Goal: Check status: Check status

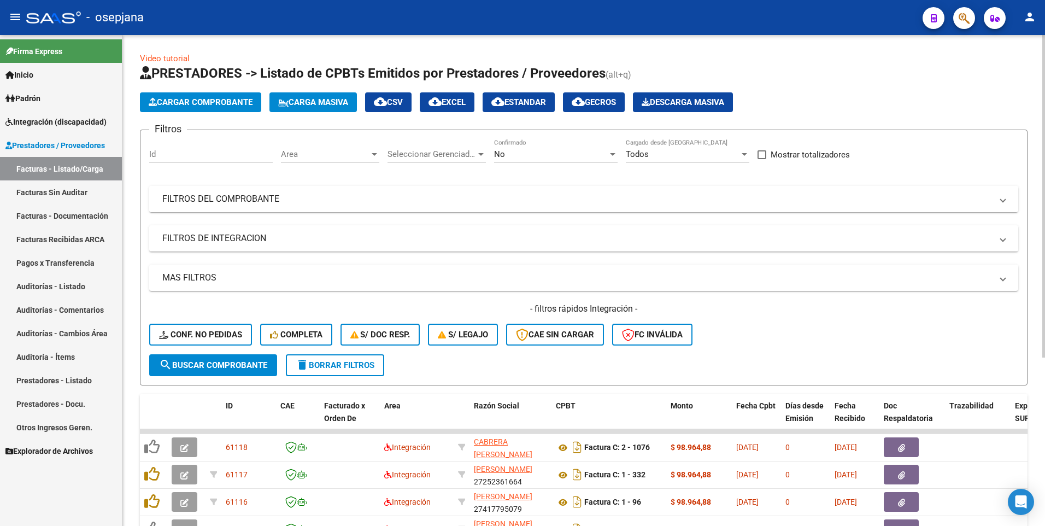
click at [318, 200] on mat-panel-title "FILTROS DEL COMPROBANTE" at bounding box center [577, 199] width 830 height 12
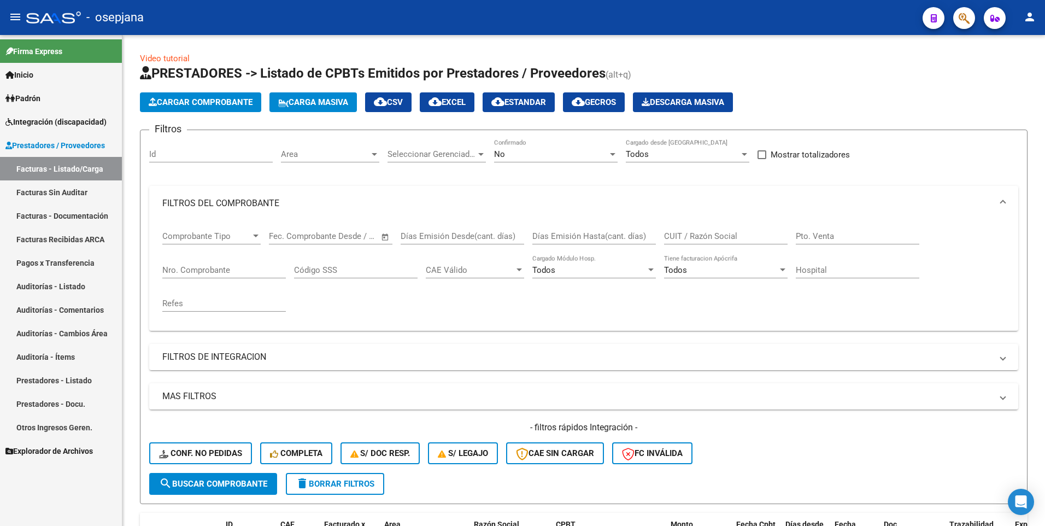
click at [62, 120] on span "Integración (discapacidad)" at bounding box center [55, 122] width 101 height 12
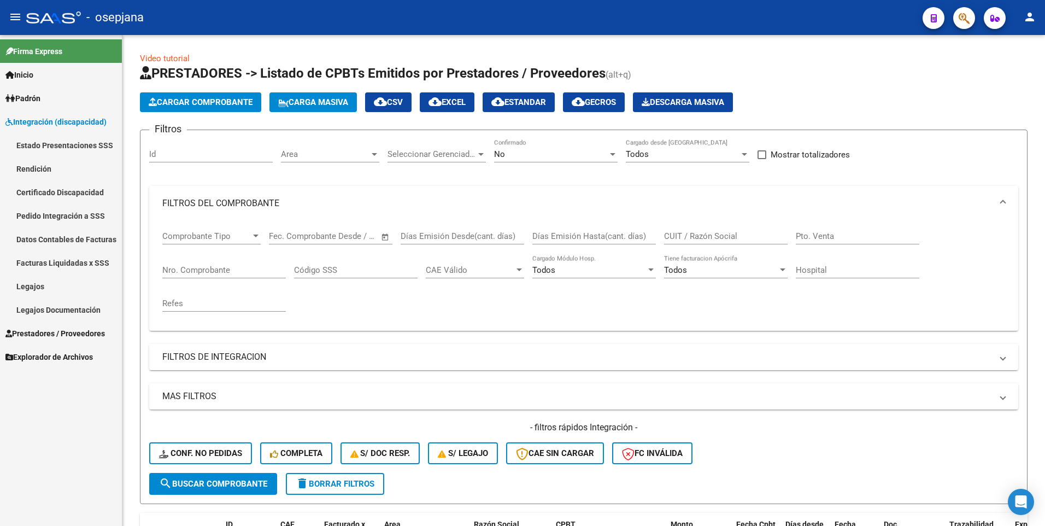
click at [38, 279] on link "Legajos" at bounding box center [61, 286] width 122 height 24
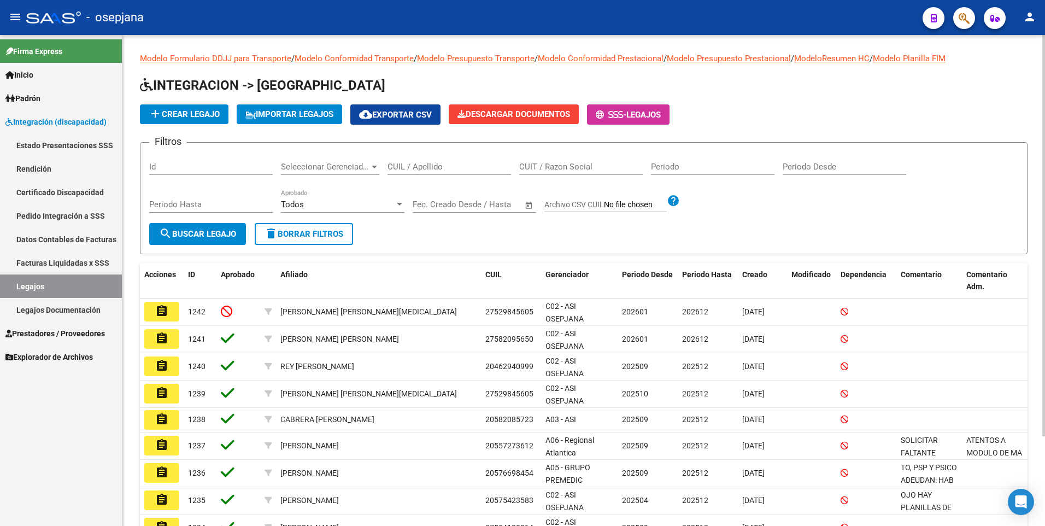
drag, startPoint x: 449, startPoint y: 158, endPoint x: 448, endPoint y: 163, distance: 5.5
click at [449, 159] on div "CUIL / Apellido" at bounding box center [450, 163] width 124 height 24
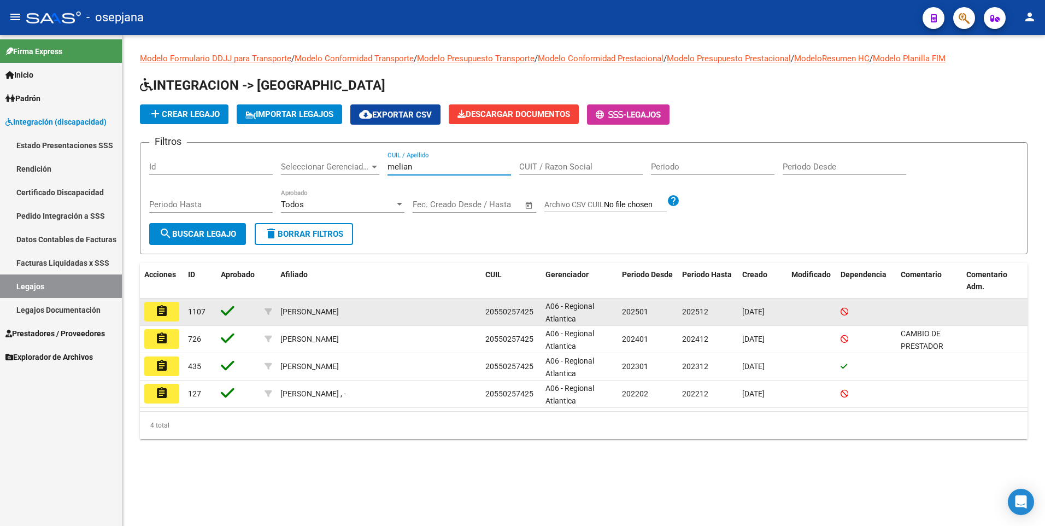
type input "melian"
click at [168, 311] on mat-icon "assignment" at bounding box center [161, 310] width 13 height 13
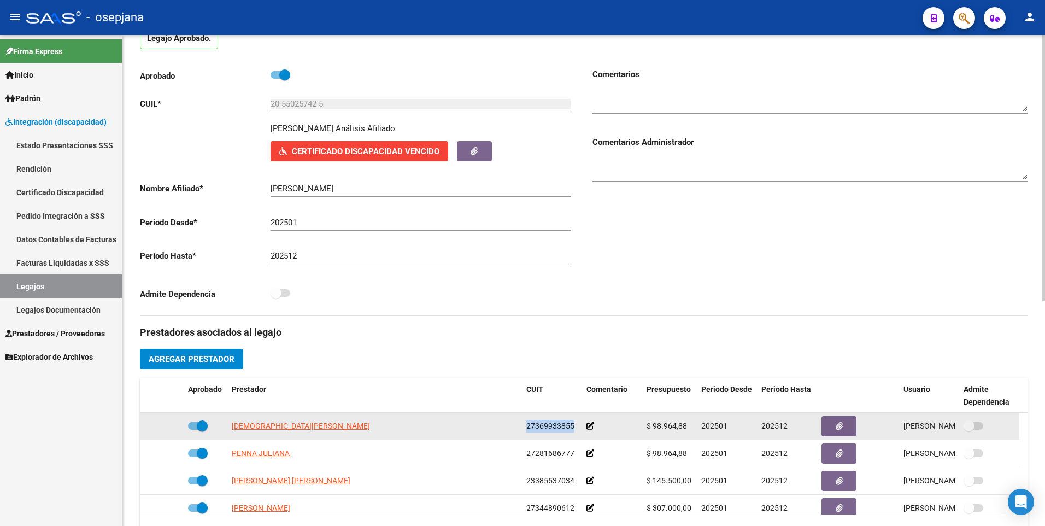
drag, startPoint x: 575, startPoint y: 427, endPoint x: 523, endPoint y: 431, distance: 52.6
click at [523, 431] on datatable-body-cell "27369933855" at bounding box center [552, 426] width 60 height 27
drag, startPoint x: 523, startPoint y: 431, endPoint x: 543, endPoint y: 429, distance: 20.3
copy span "27369933855"
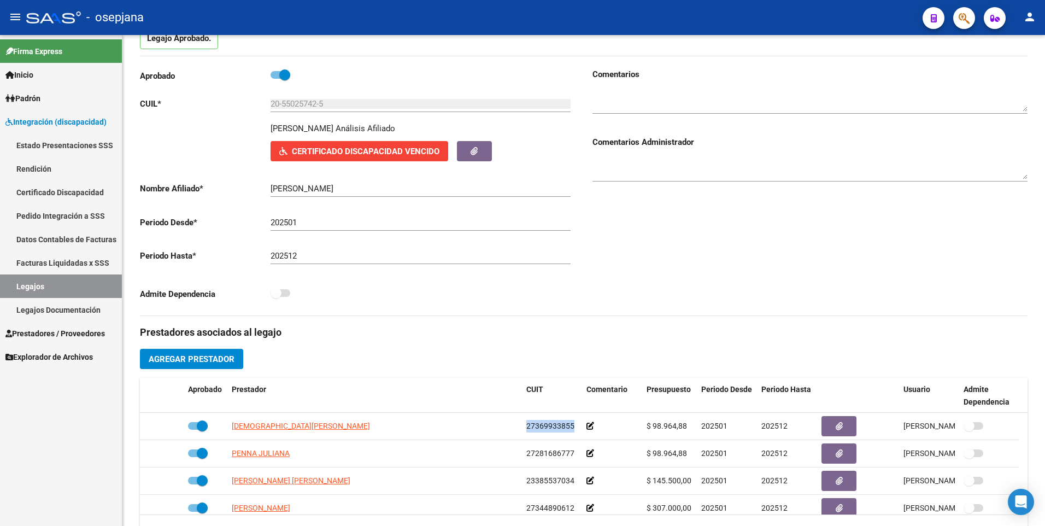
click at [55, 331] on span "Prestadores / Proveedores" at bounding box center [54, 333] width 99 height 12
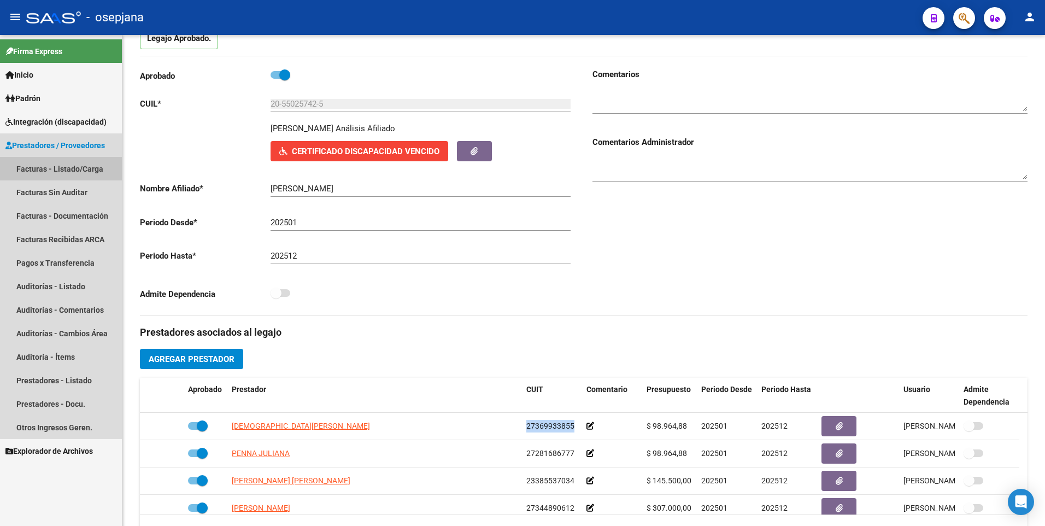
click at [51, 159] on link "Facturas - Listado/Carga" at bounding box center [61, 169] width 122 height 24
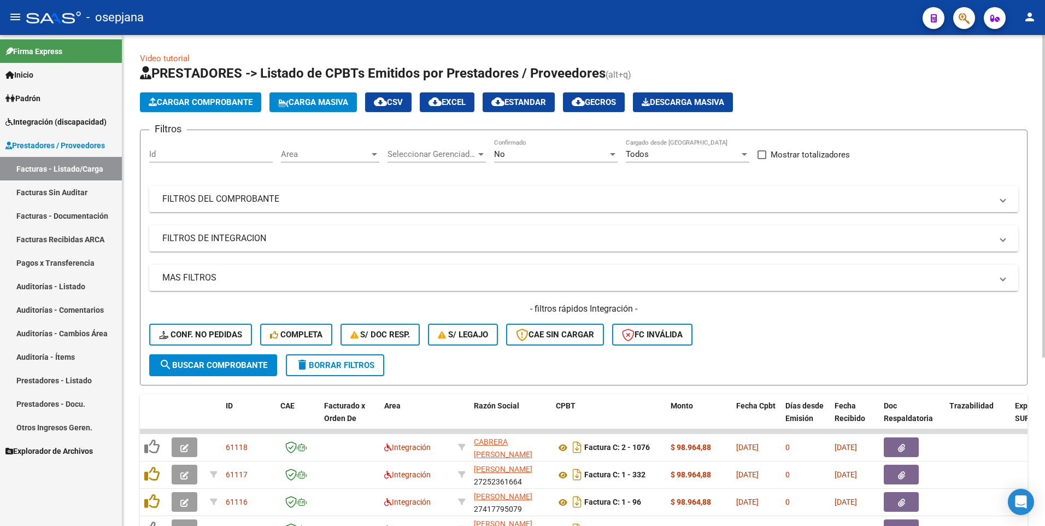
click at [353, 198] on mat-panel-title "FILTROS DEL COMPROBANTE" at bounding box center [577, 199] width 830 height 12
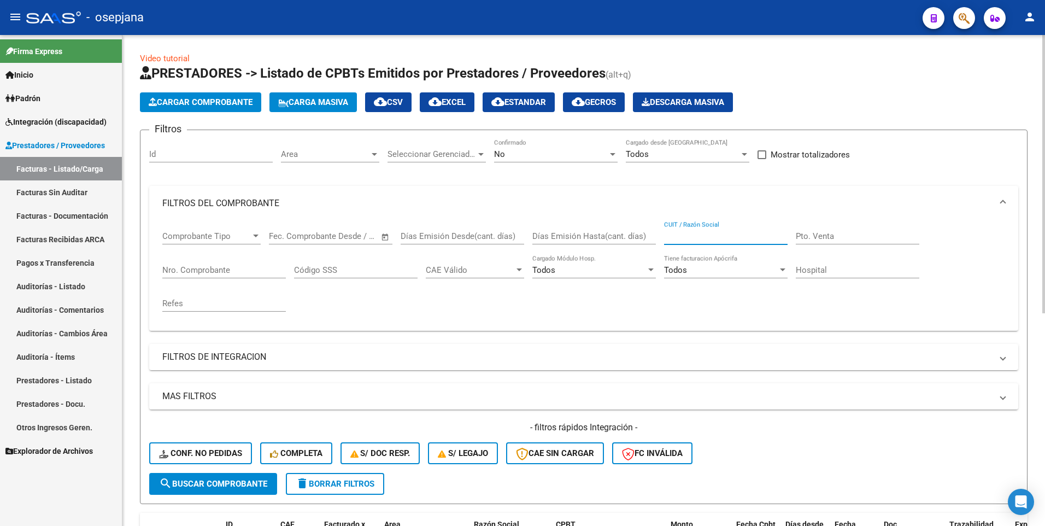
paste input "27369933855"
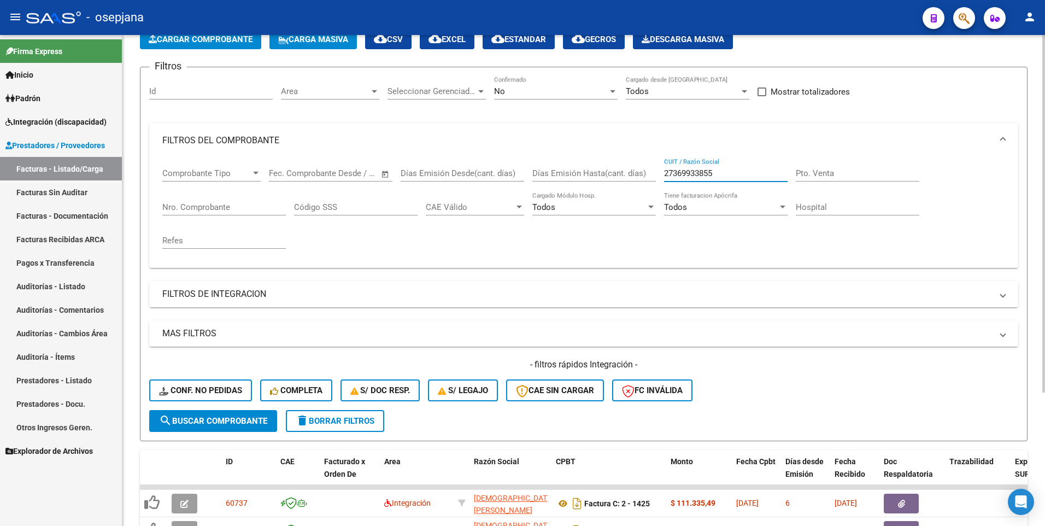
scroll to position [183, 0]
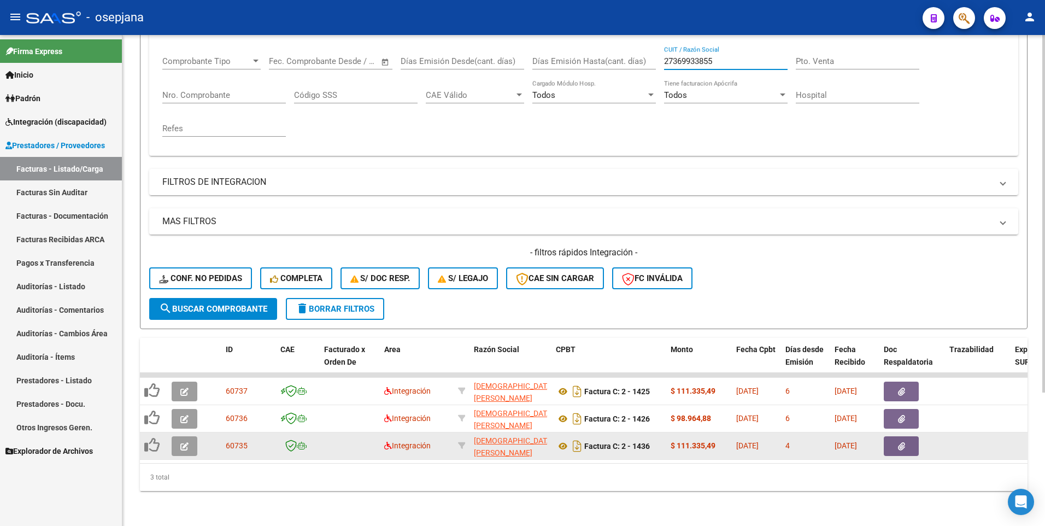
type input "27369933855"
click at [183, 442] on icon "button" at bounding box center [184, 446] width 8 height 8
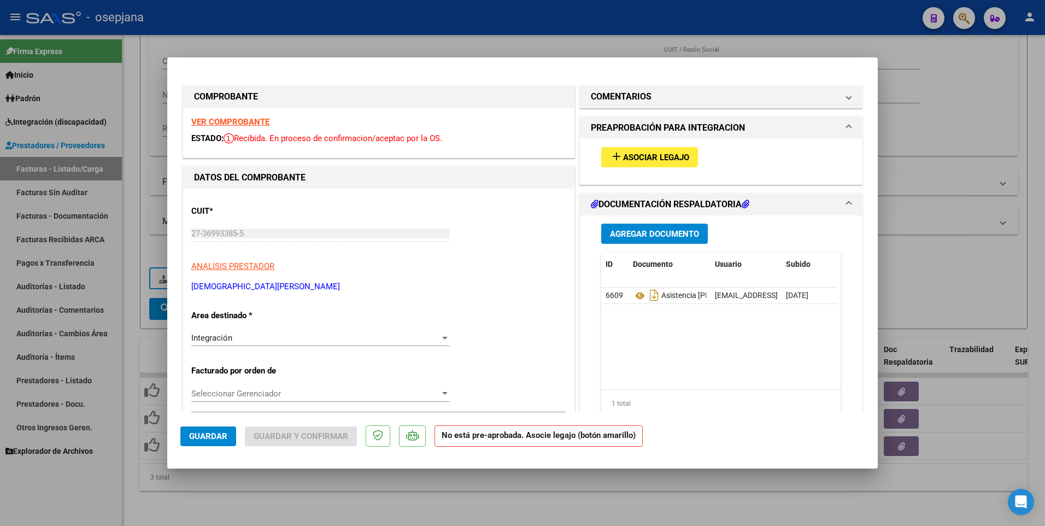
click at [923, 228] on div at bounding box center [522, 263] width 1045 height 526
type input "$ 0,00"
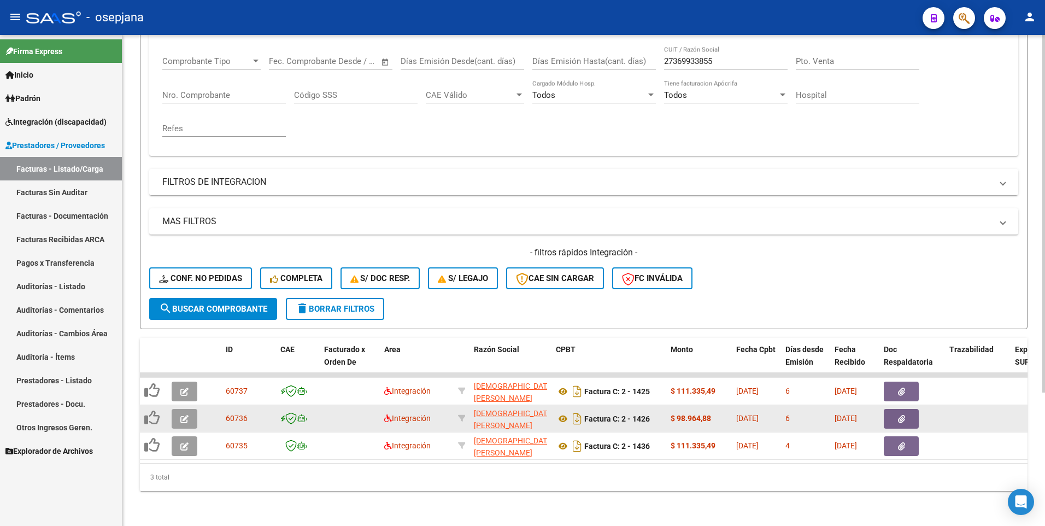
click at [190, 409] on button "button" at bounding box center [185, 419] width 26 height 20
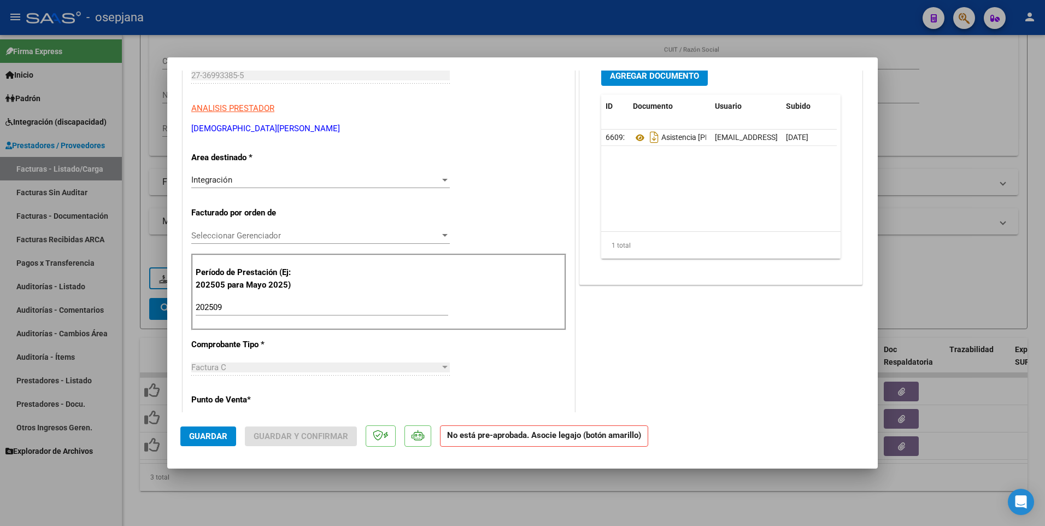
scroll to position [0, 0]
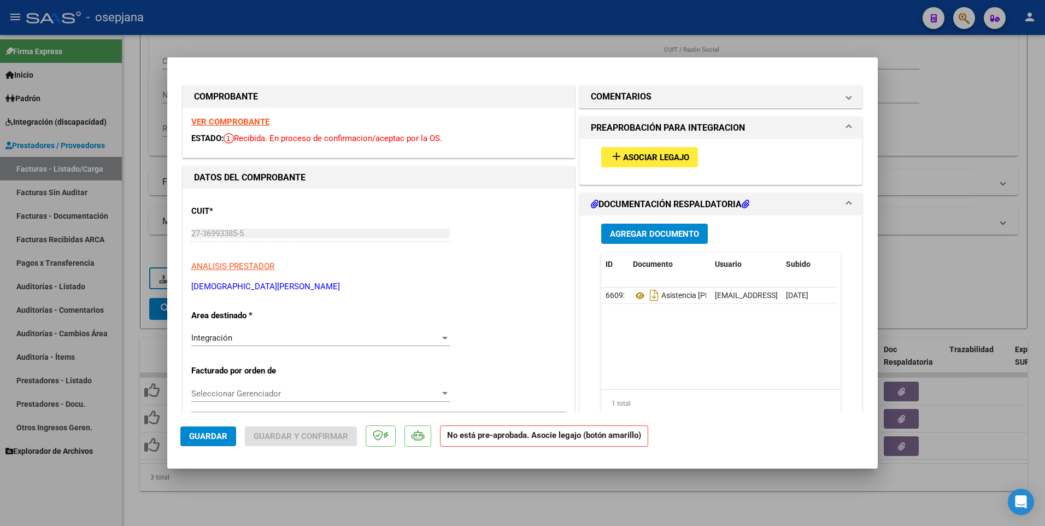
click at [975, 261] on div at bounding box center [522, 263] width 1045 height 526
type input "$ 0,00"
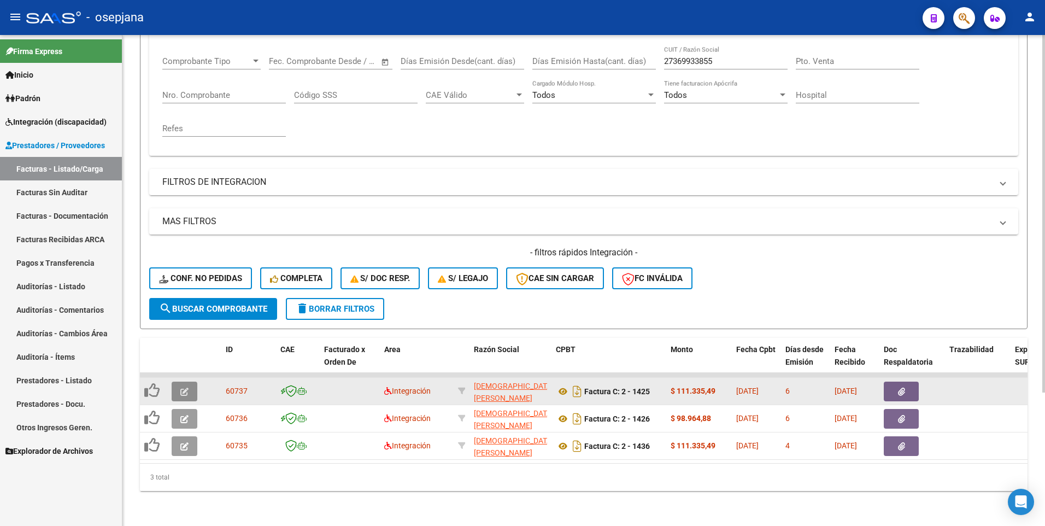
click at [181, 386] on span "button" at bounding box center [184, 391] width 8 height 10
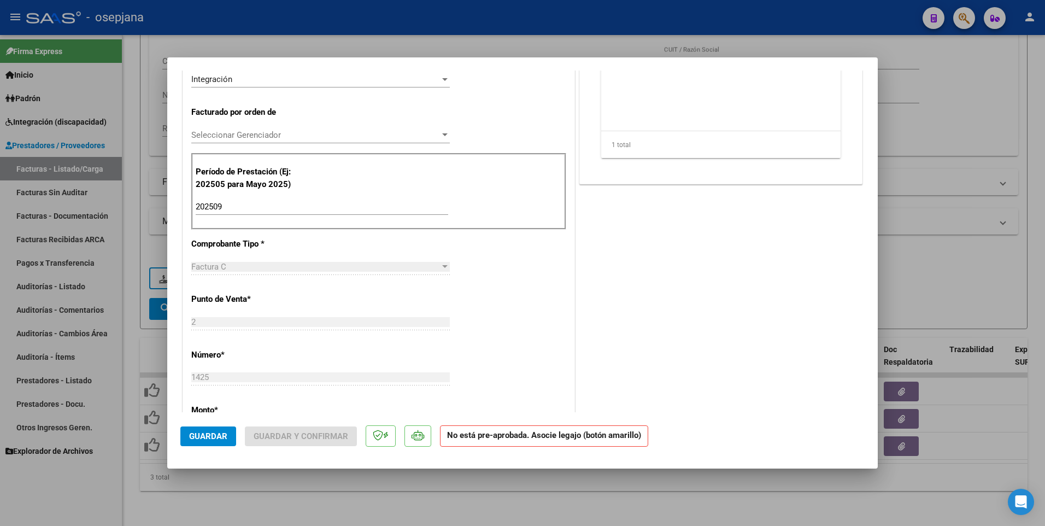
scroll to position [273, 0]
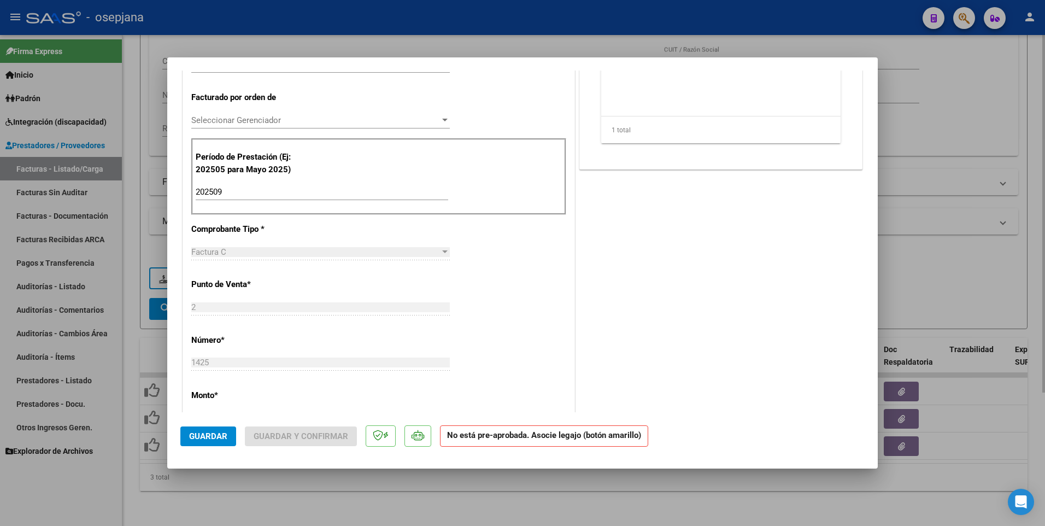
drag, startPoint x: 945, startPoint y: 294, endPoint x: 938, endPoint y: 294, distance: 7.1
click at [944, 294] on div at bounding box center [522, 263] width 1045 height 526
type input "$ 0,00"
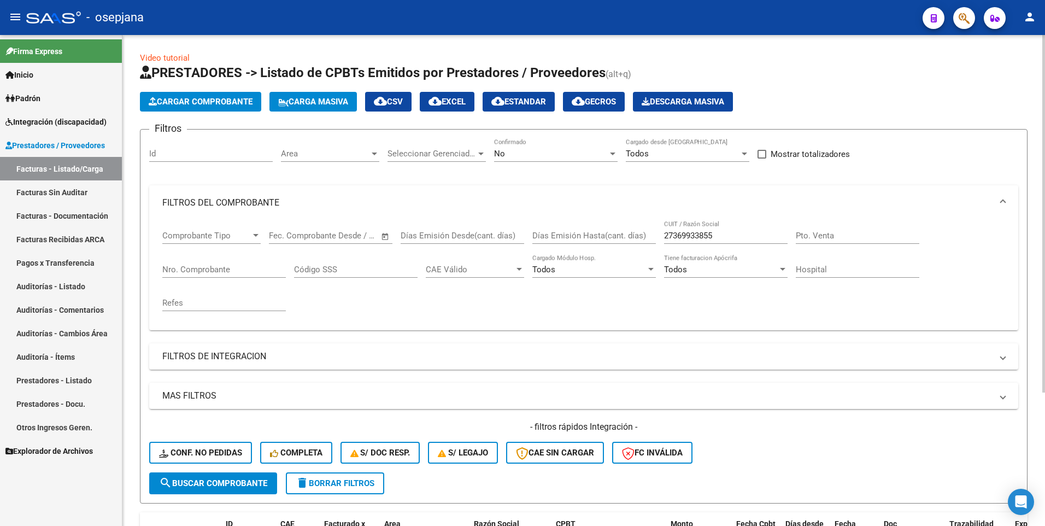
scroll to position [0, 0]
click at [349, 149] on span "Area" at bounding box center [325, 154] width 89 height 10
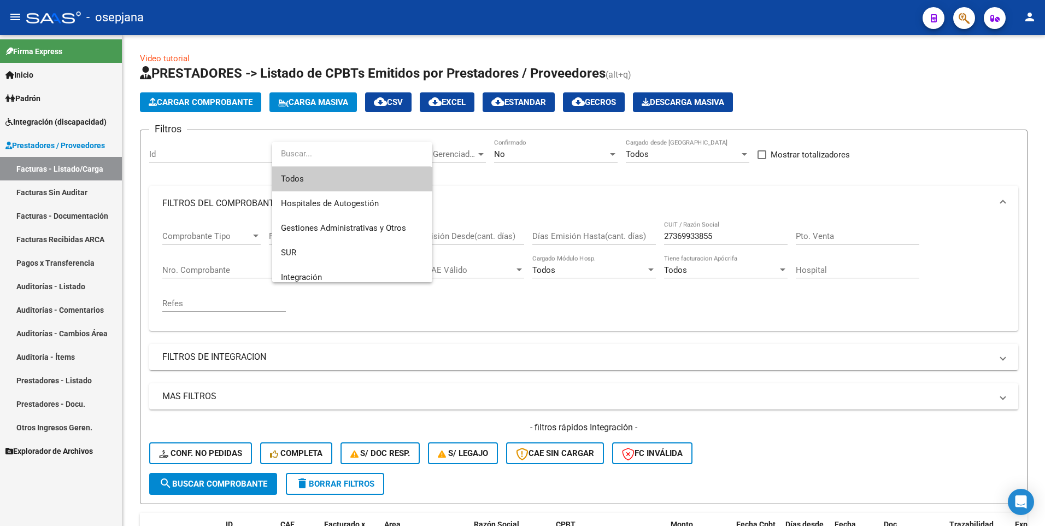
click at [311, 182] on span "Todos" at bounding box center [352, 179] width 143 height 25
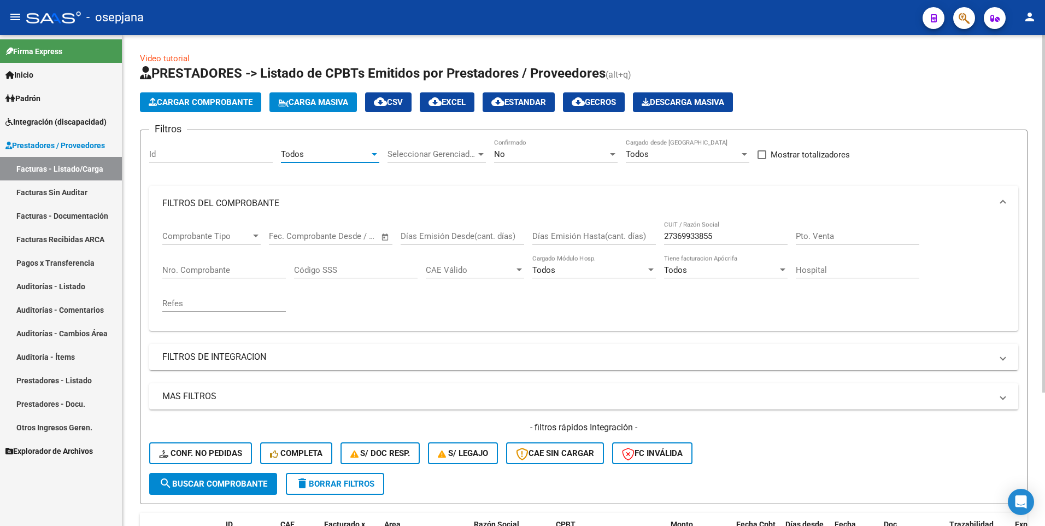
click at [502, 155] on span "No" at bounding box center [499, 154] width 11 height 10
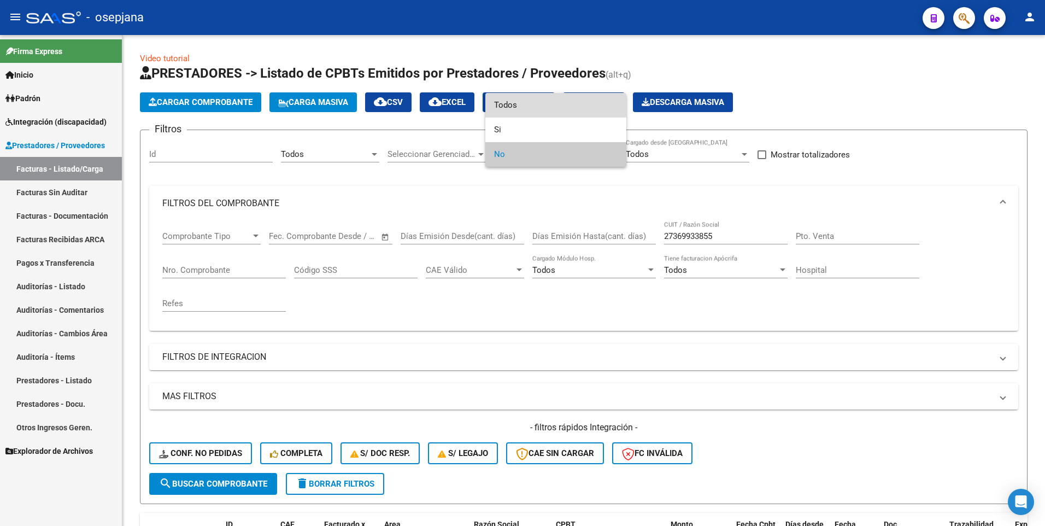
click at [518, 95] on span "Todos" at bounding box center [556, 105] width 124 height 25
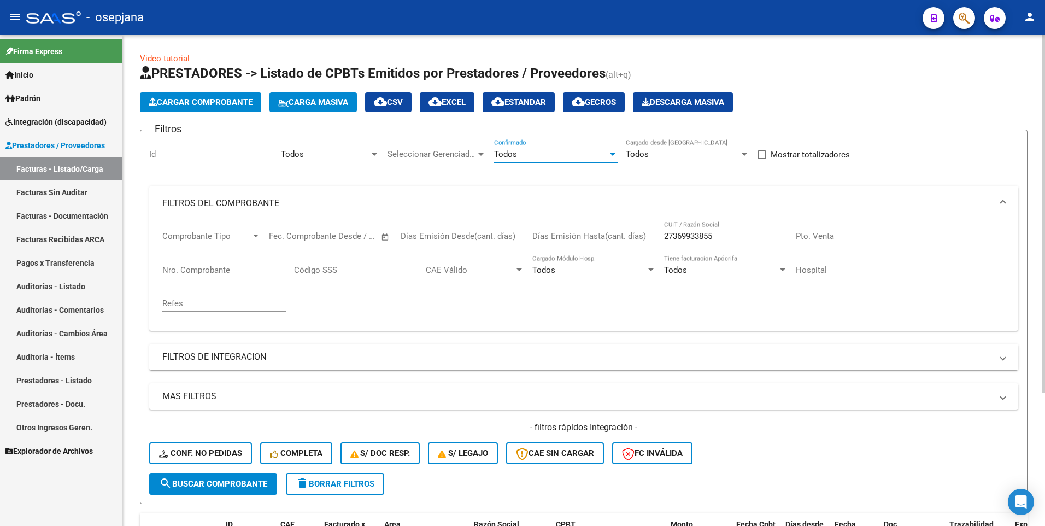
click at [236, 481] on span "search Buscar Comprobante" at bounding box center [213, 484] width 108 height 10
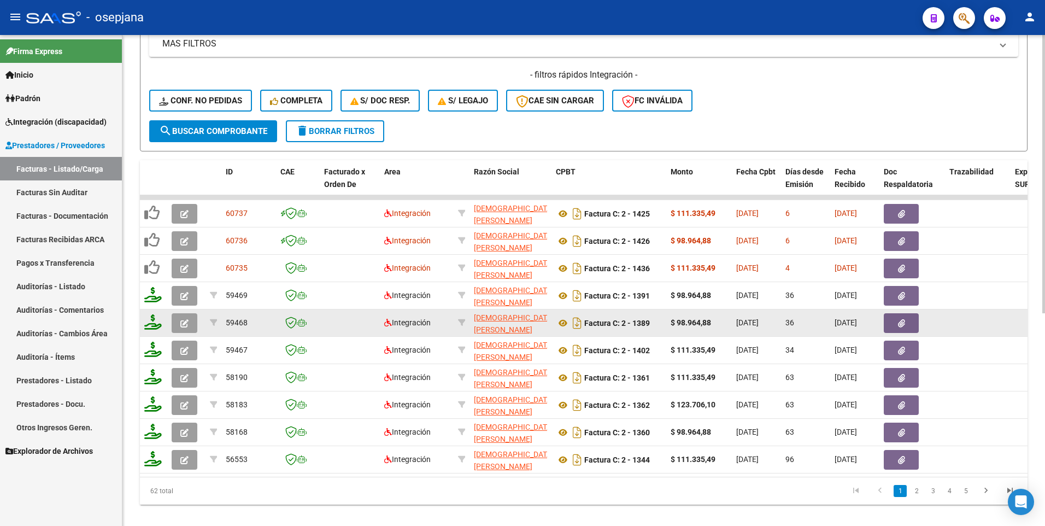
scroll to position [374, 0]
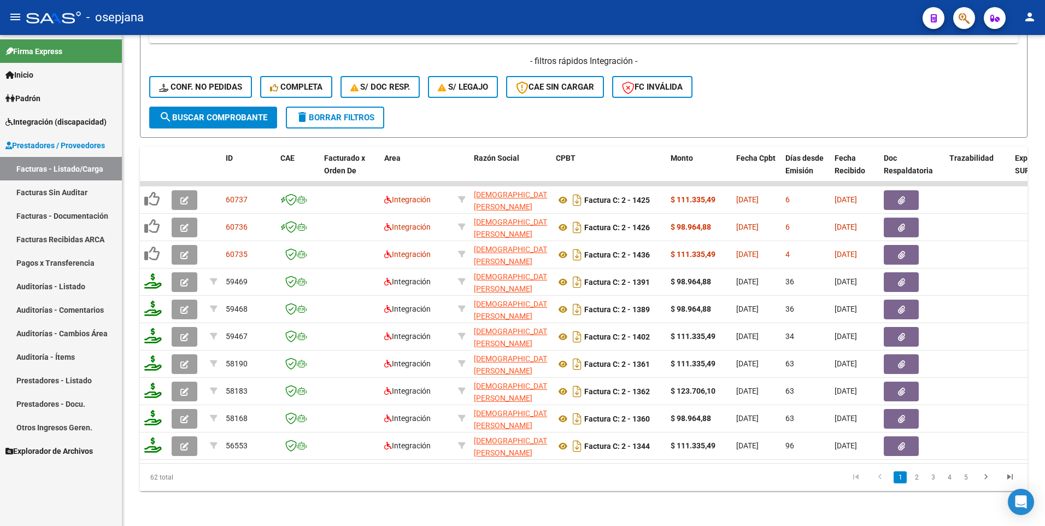
click at [84, 93] on link "Padrón" at bounding box center [61, 98] width 122 height 24
